Goal: Task Accomplishment & Management: Use online tool/utility

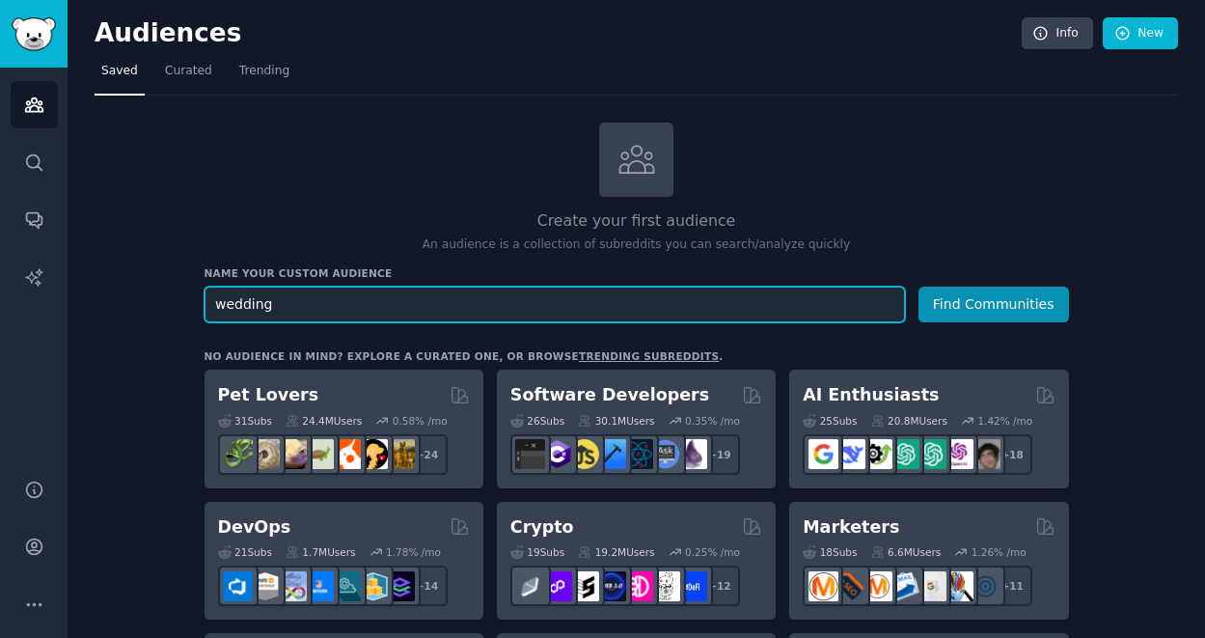
type input "wedding"
click at [919, 287] on button "Find Communities" at bounding box center [994, 305] width 151 height 36
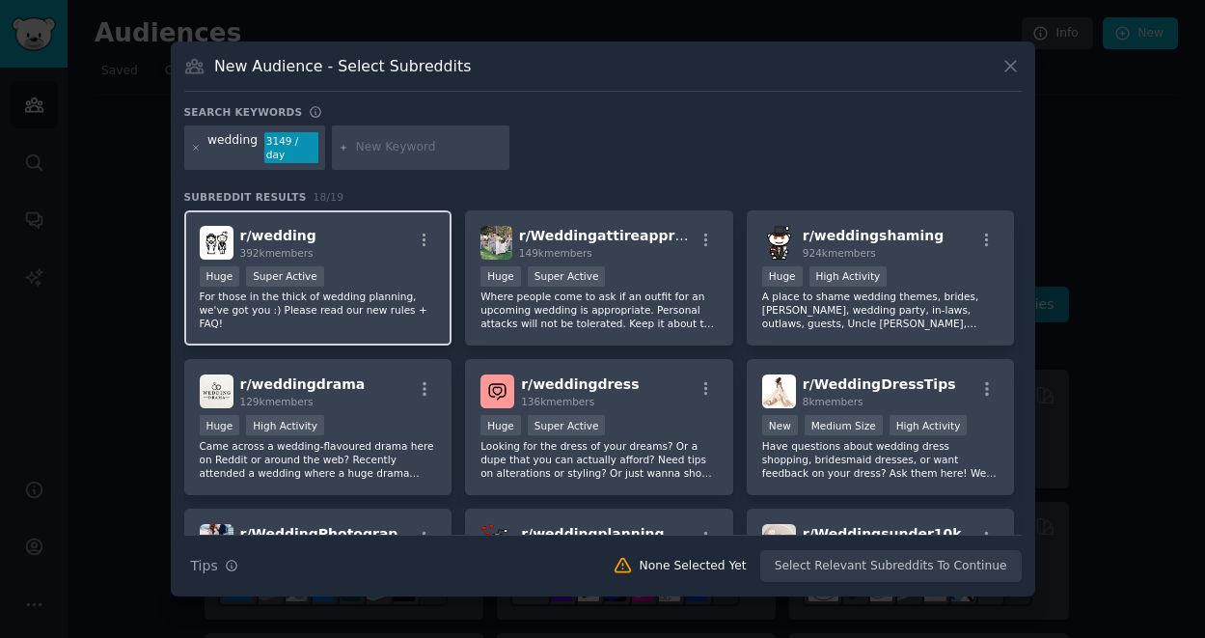
click at [392, 257] on div "r/ wedding 392k members" at bounding box center [318, 243] width 237 height 34
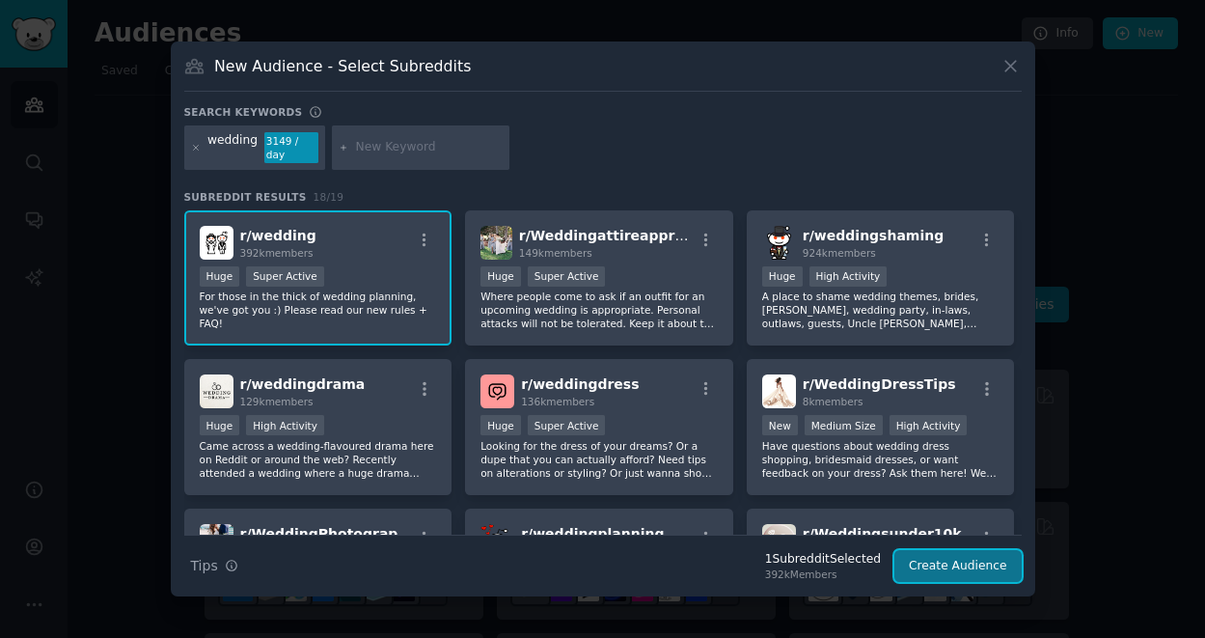
click at [944, 561] on button "Create Audience" at bounding box center [958, 566] width 127 height 33
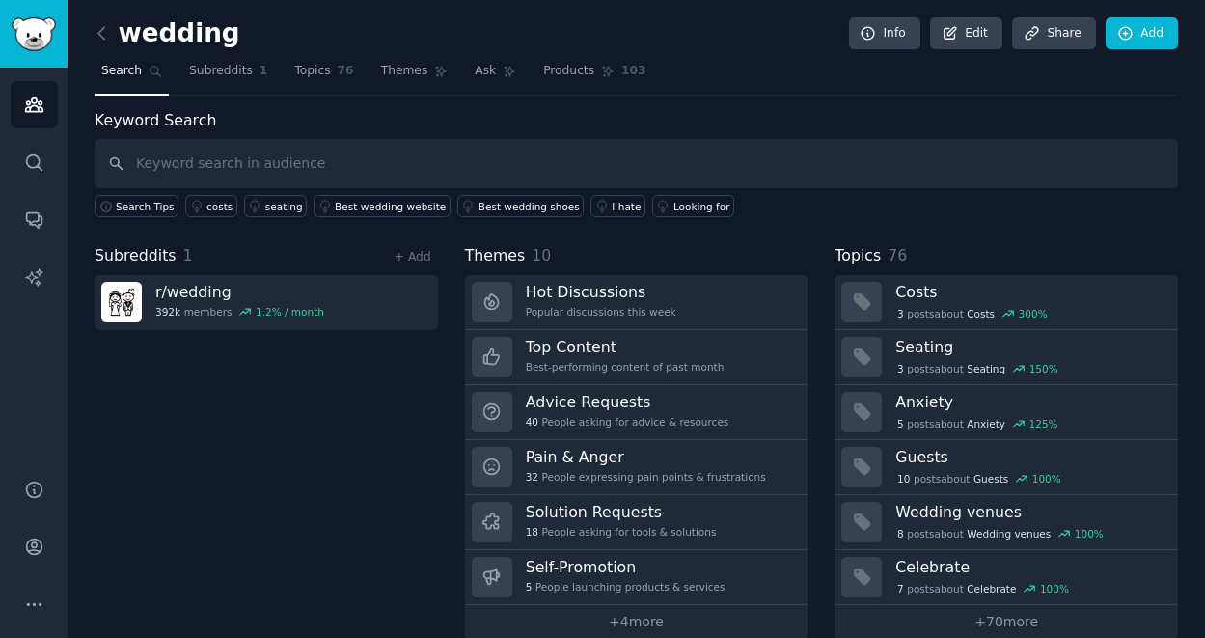
scroll to position [27, 0]
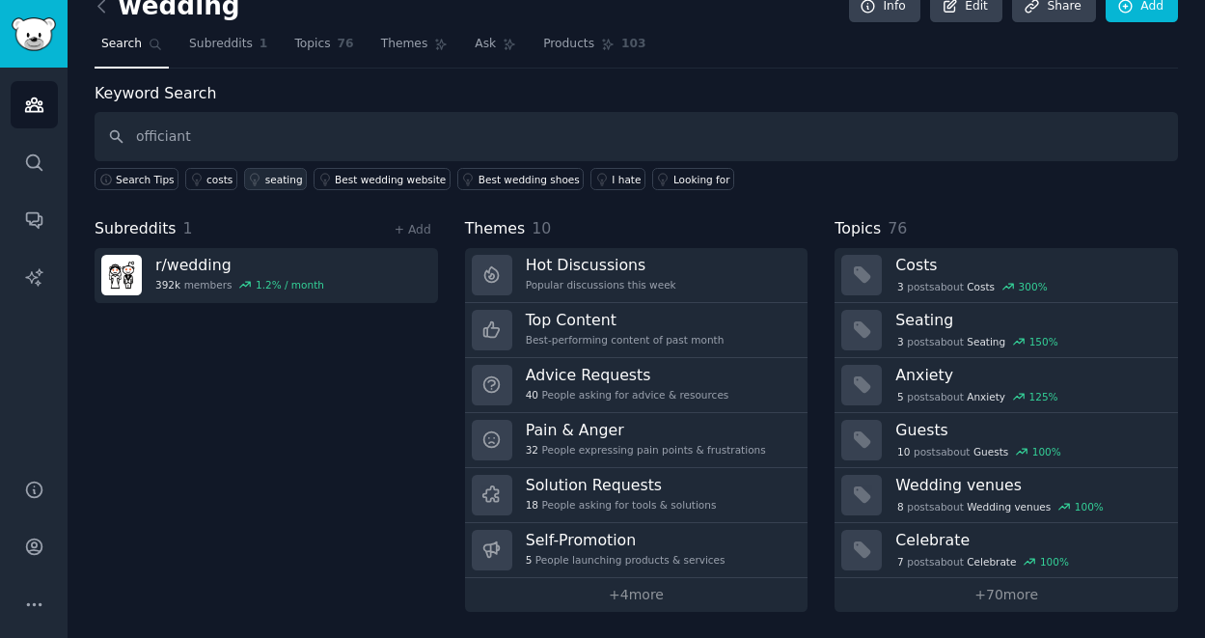
type input "officiant"
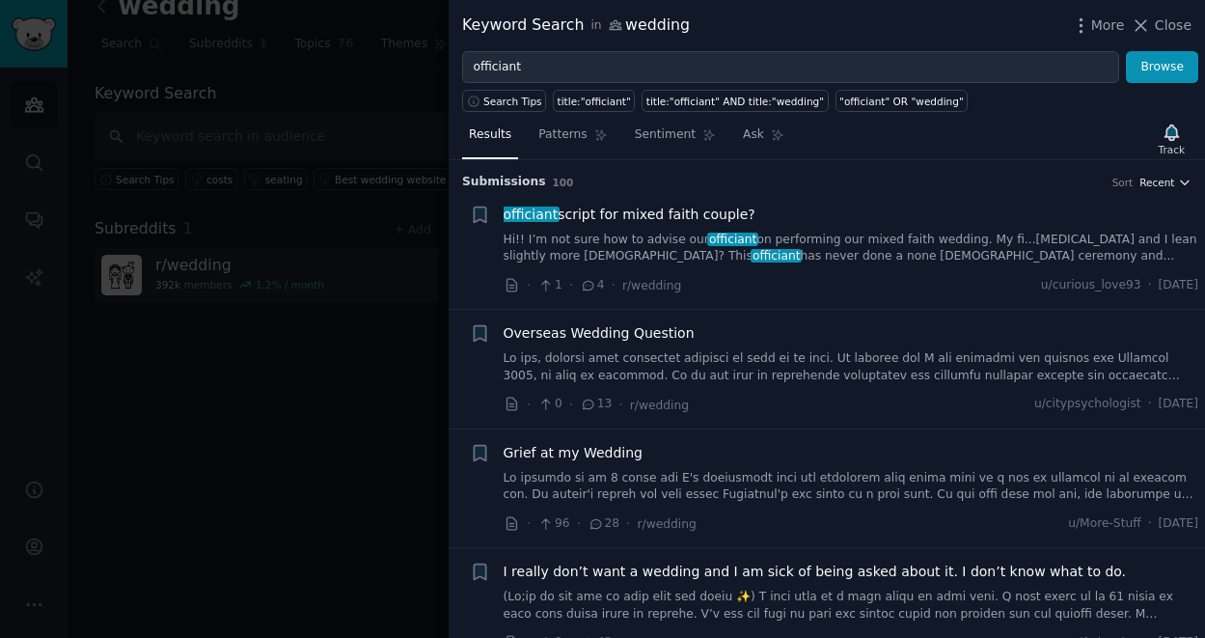
click at [1166, 182] on span "Recent" at bounding box center [1157, 183] width 35 height 14
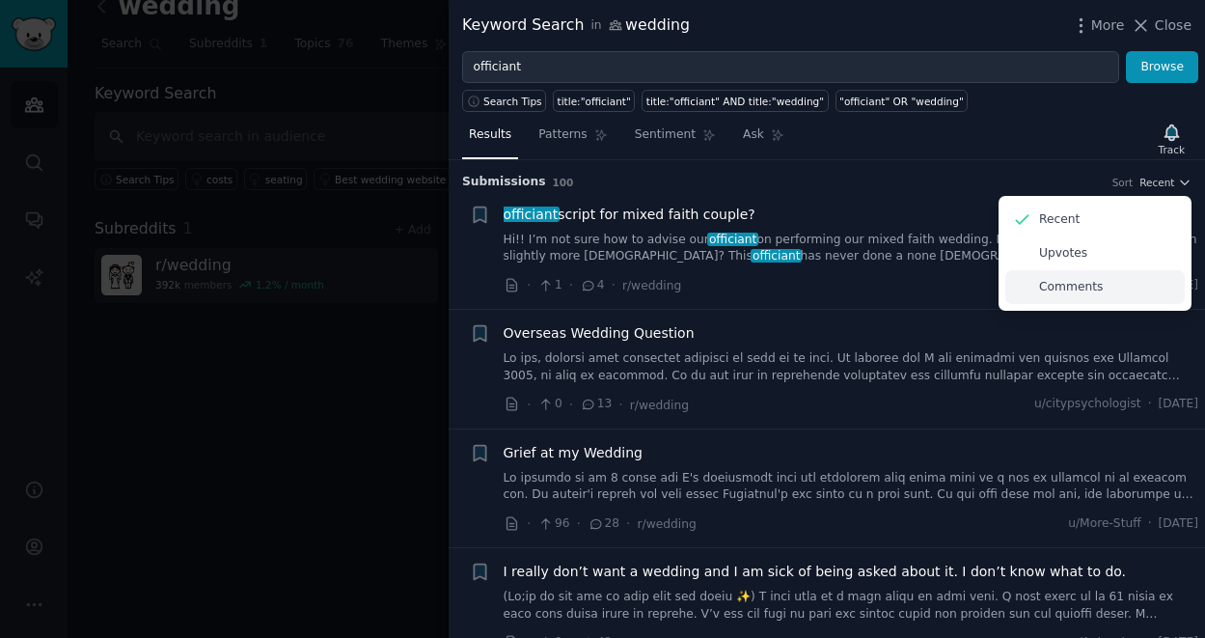
click at [1049, 287] on p "Comments" at bounding box center [1071, 287] width 64 height 17
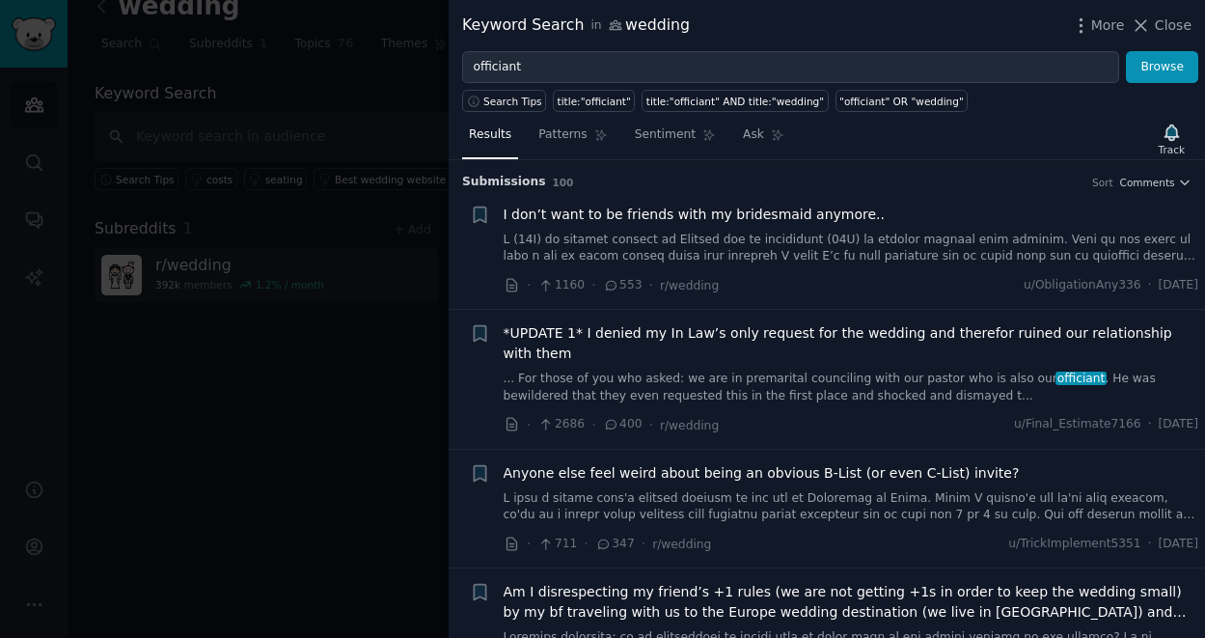
click at [1145, 192] on li "+ I don’t want to be friends with my bridesmaid anymore.. · 1160 · 553 · r/wedd…" at bounding box center [827, 250] width 757 height 119
click at [1145, 186] on span "Comments" at bounding box center [1147, 183] width 55 height 14
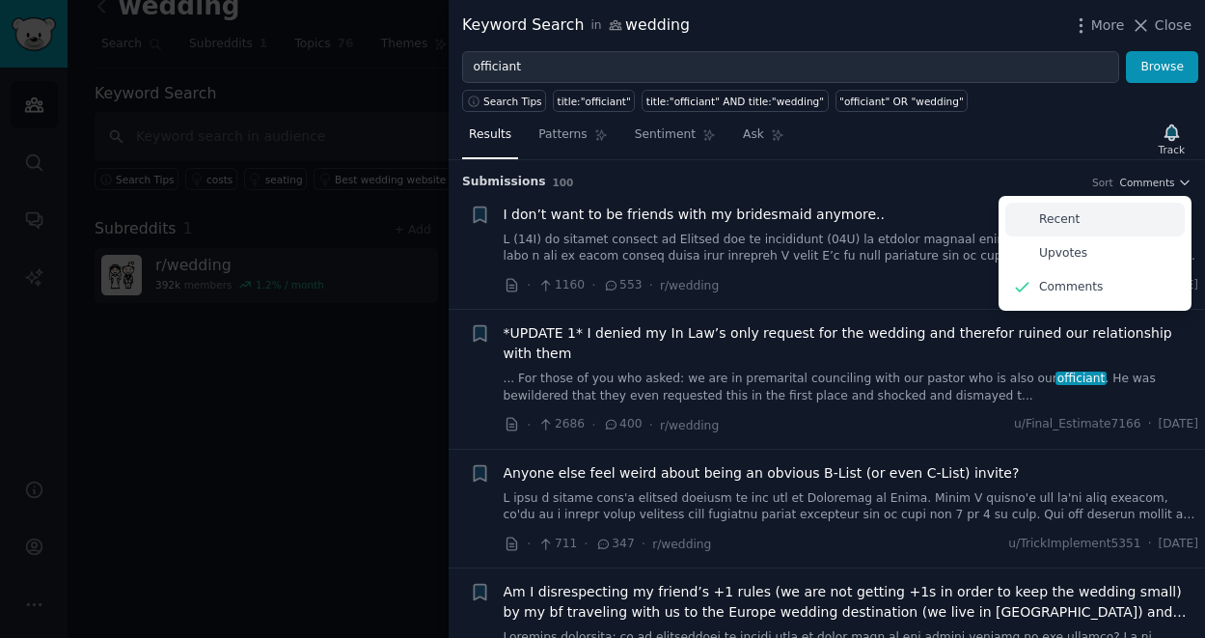
click at [1080, 222] on div "Recent" at bounding box center [1095, 220] width 179 height 34
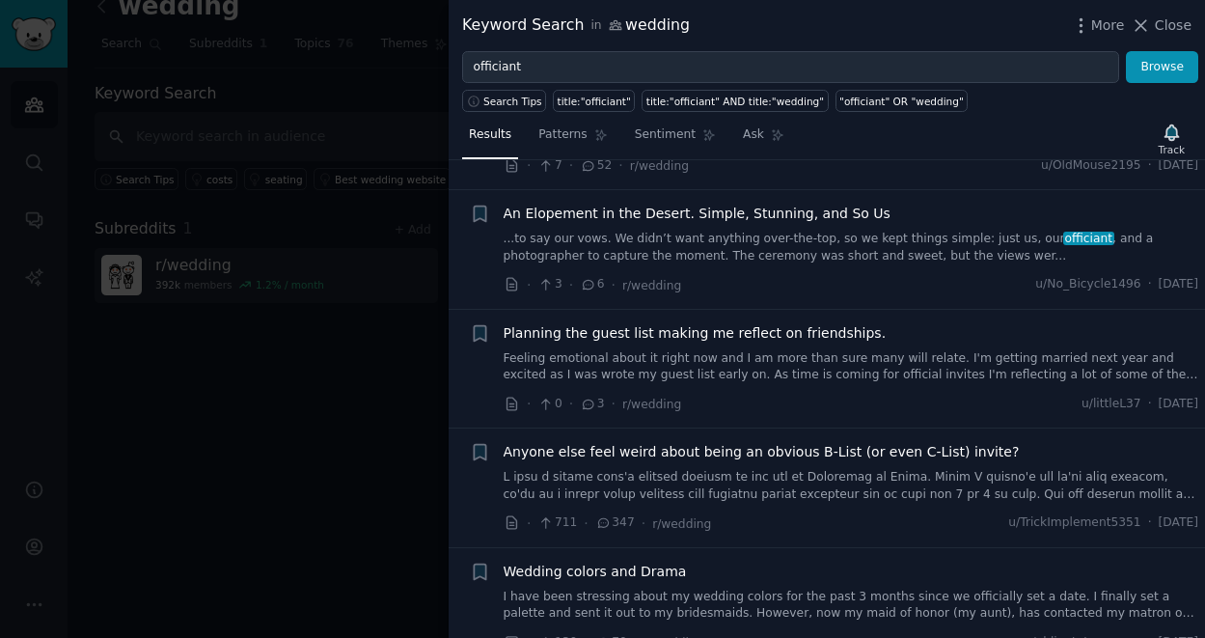
scroll to position [2637, 0]
